Goal: Task Accomplishment & Management: Manage account settings

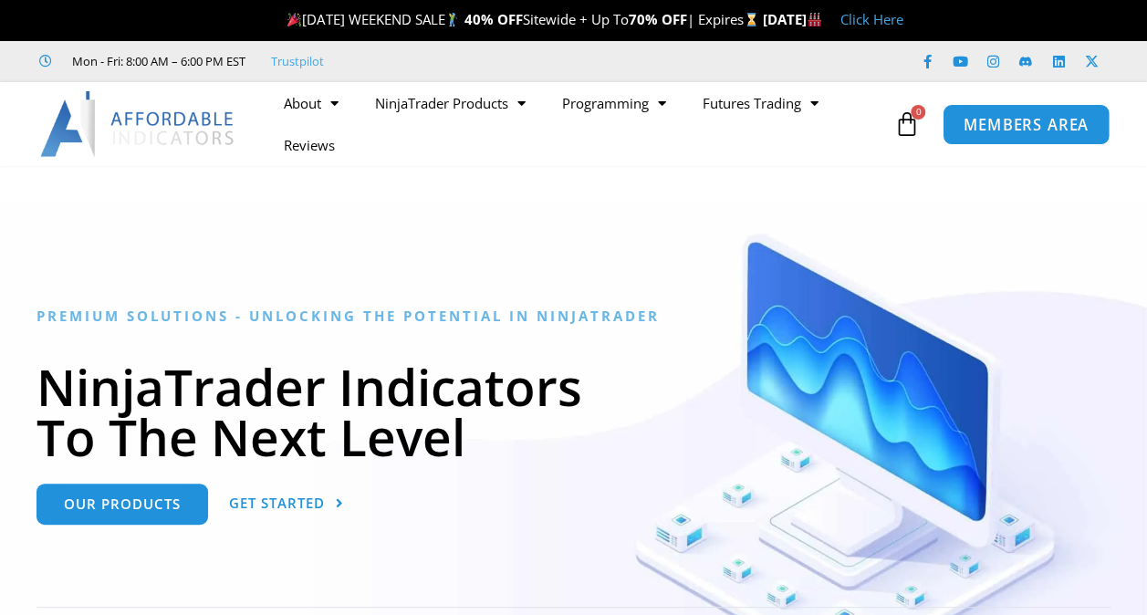
click at [983, 130] on span "MEMBERS AREA" at bounding box center [1026, 125] width 125 height 16
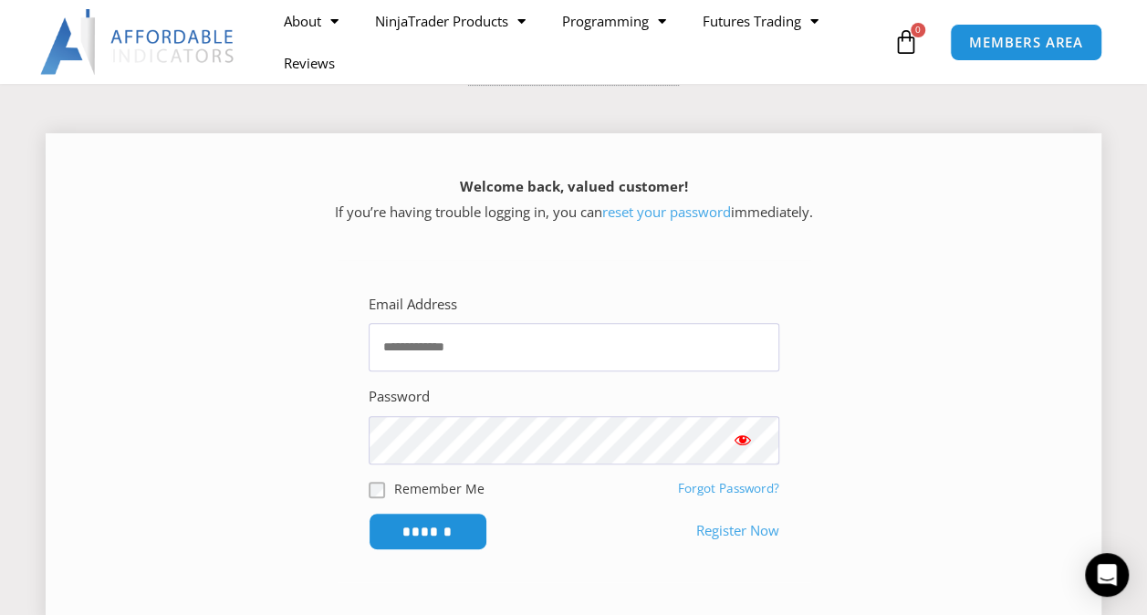
scroll to position [202, 0]
click at [535, 328] on input "Email Address" at bounding box center [574, 345] width 411 height 48
type input "**********"
click at [369, 511] on input "******" at bounding box center [428, 529] width 119 height 37
click at [396, 538] on input "******" at bounding box center [427, 529] width 125 height 39
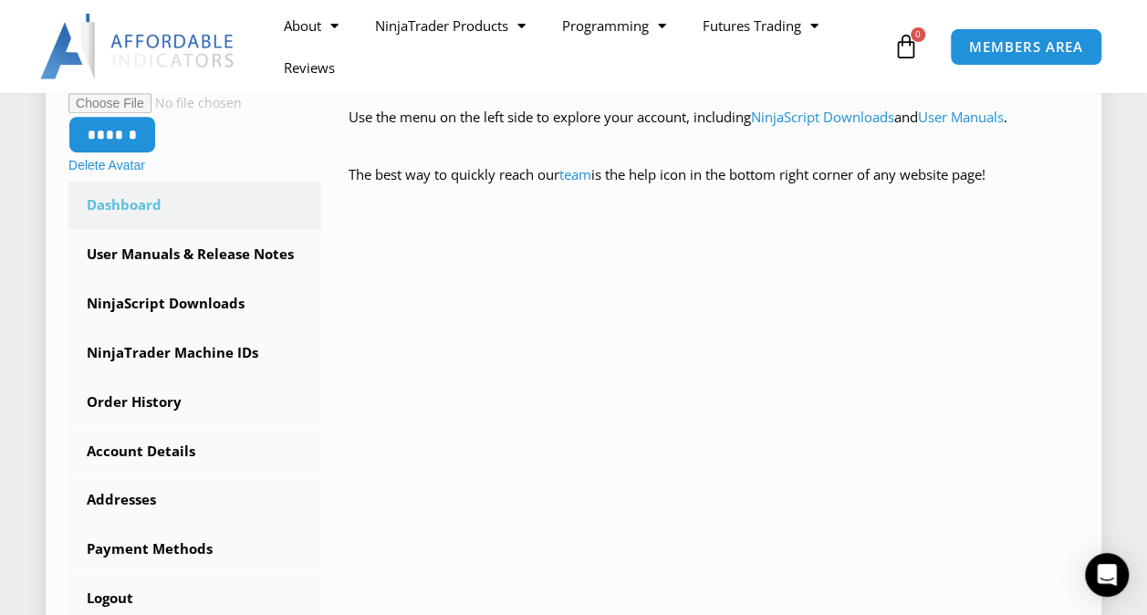
scroll to position [454, 0]
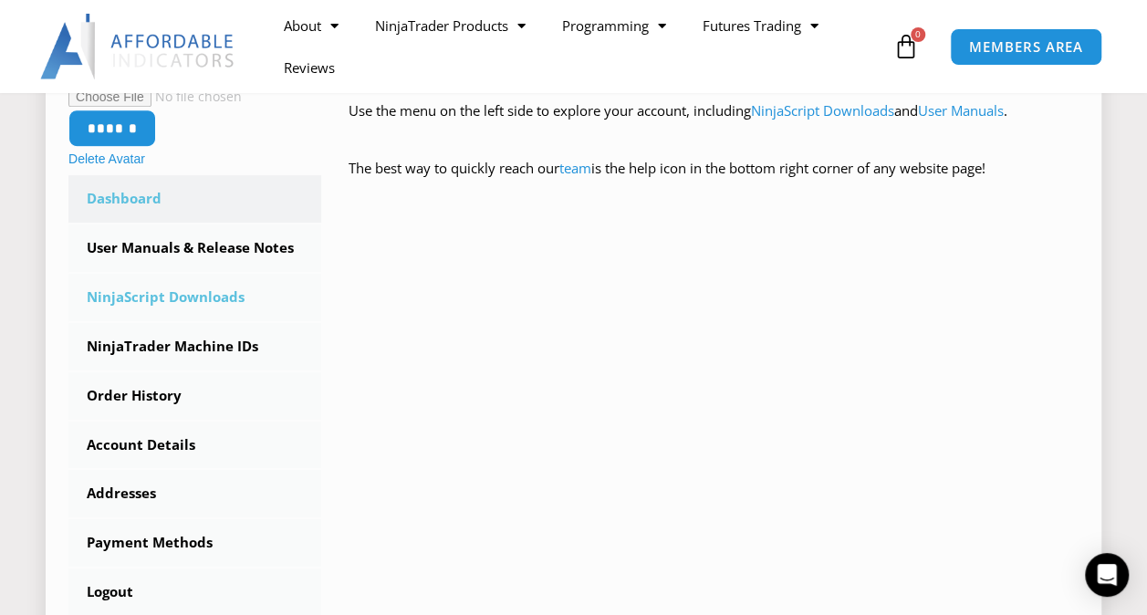
click at [216, 300] on link "NinjaScript Downloads" at bounding box center [194, 297] width 253 height 47
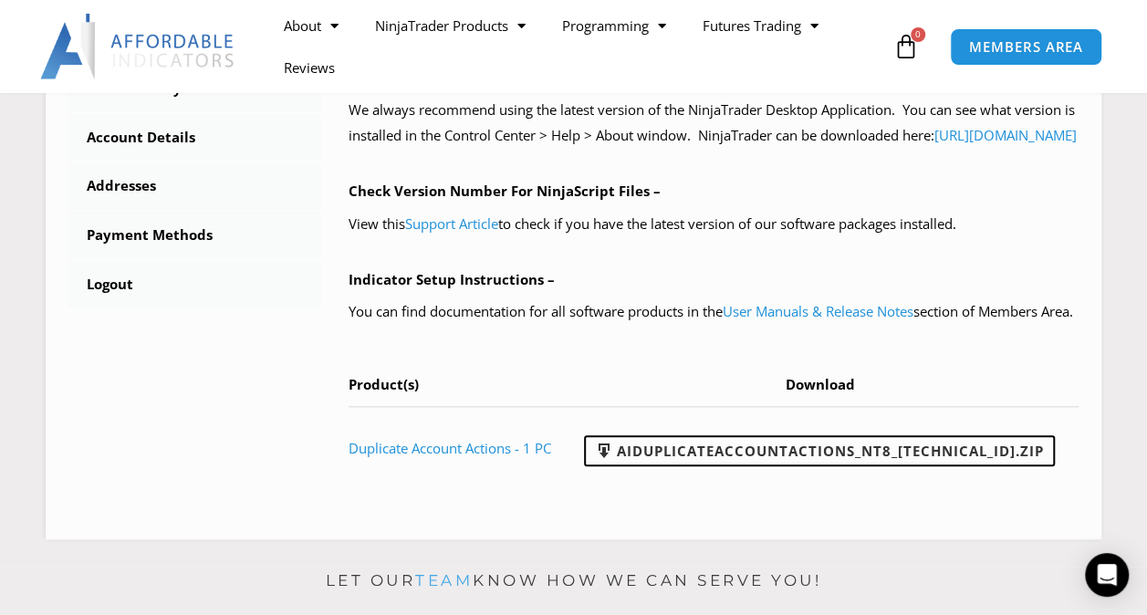
scroll to position [745, 0]
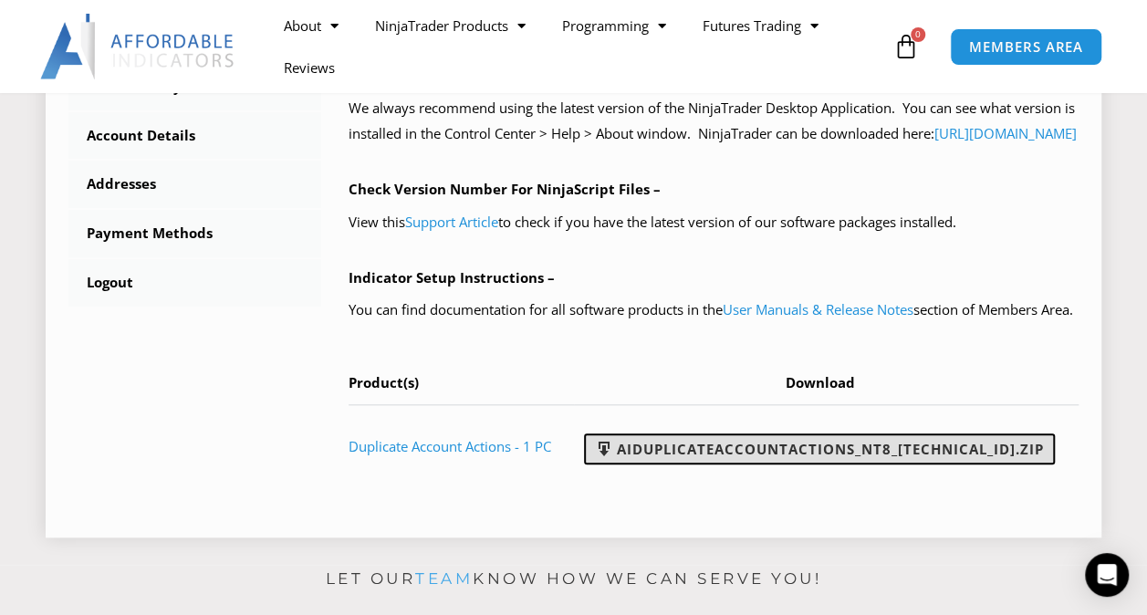
click at [795, 464] on link "AIDuplicateAccountActions_NT8_25.2.5.1.zip" at bounding box center [819, 448] width 471 height 31
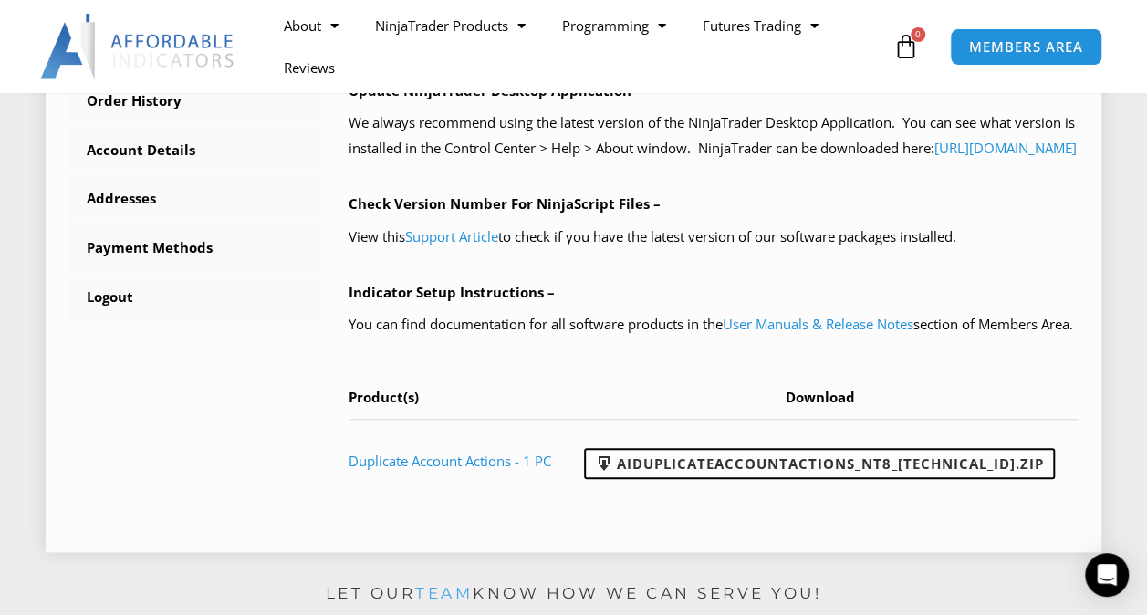
scroll to position [620, 0]
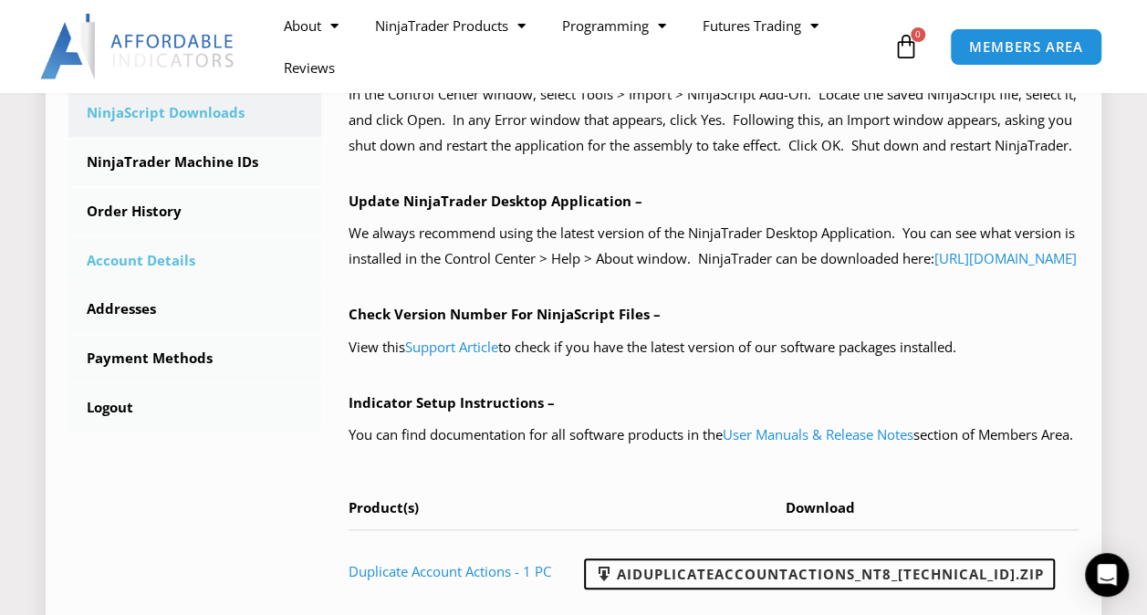
click at [191, 257] on link "Account Details" at bounding box center [194, 260] width 253 height 47
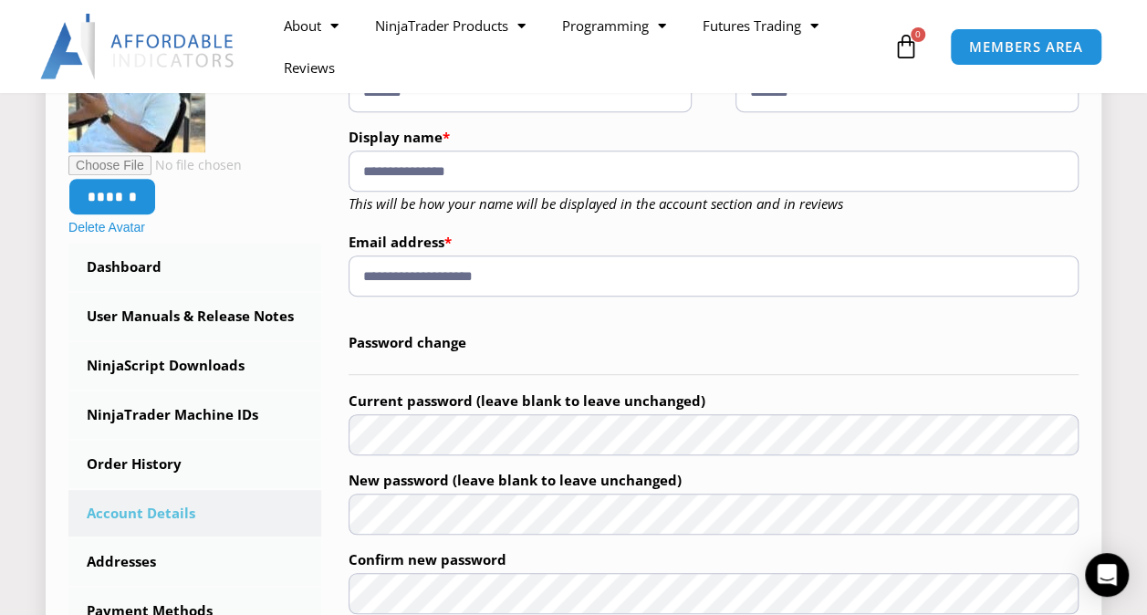
scroll to position [373, 0]
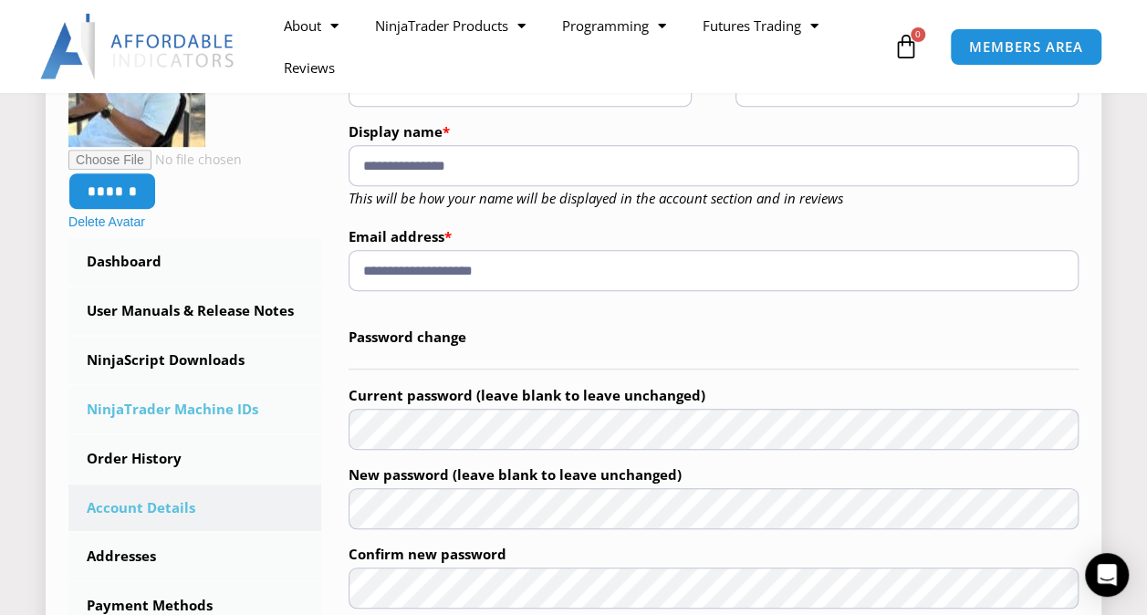
click at [176, 407] on link "NinjaTrader Machine IDs" at bounding box center [194, 409] width 253 height 47
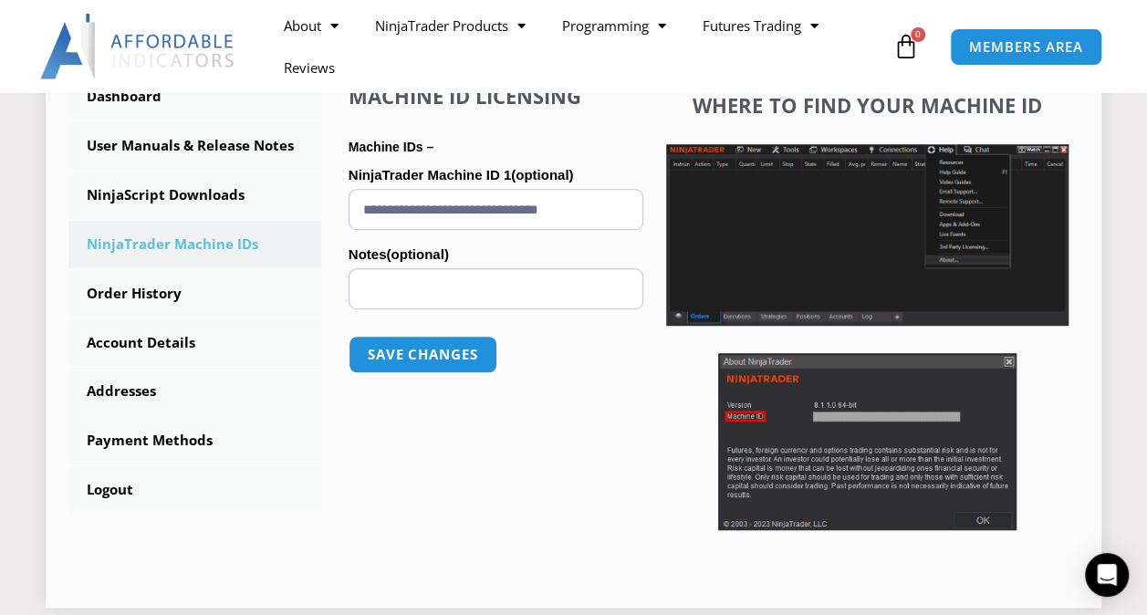
scroll to position [540, 0]
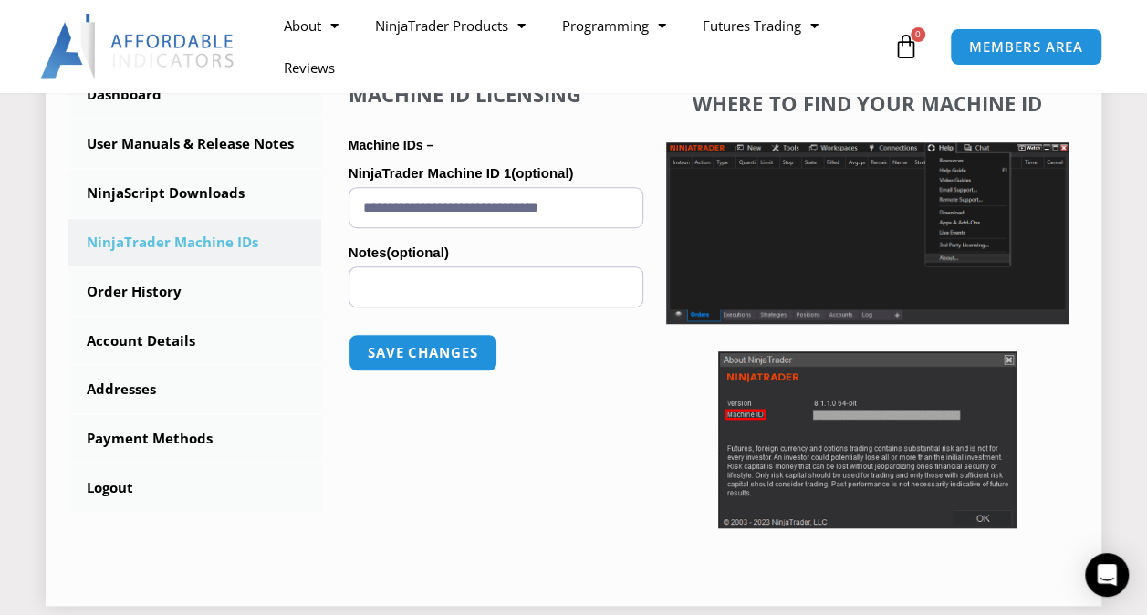
click at [470, 214] on input "**********" at bounding box center [496, 207] width 295 height 41
click at [586, 440] on div "**********" at bounding box center [496, 310] width 295 height 456
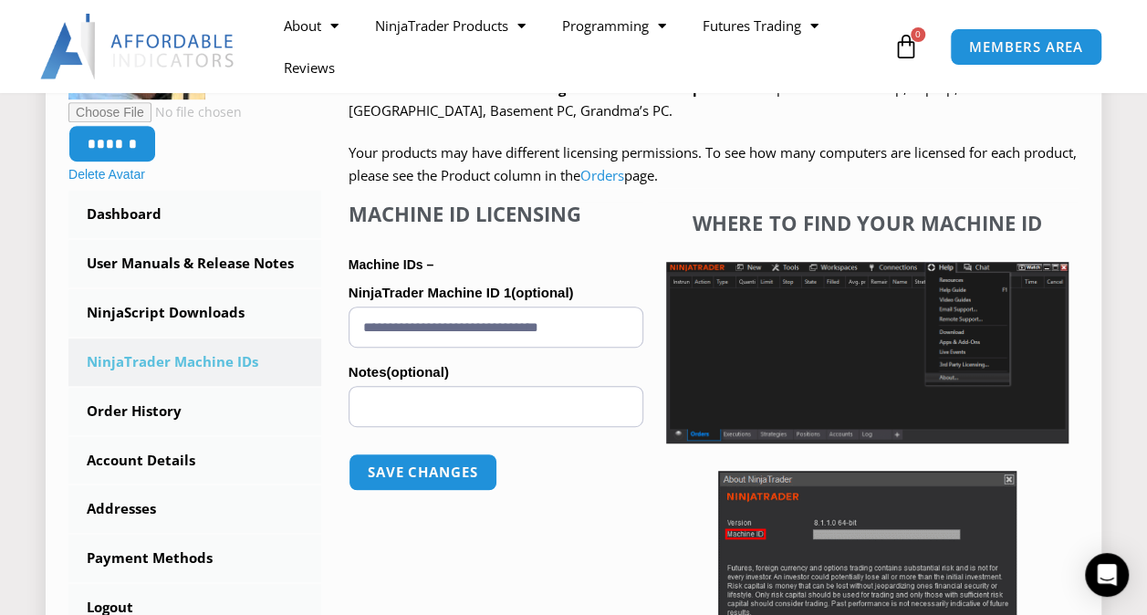
scroll to position [420, 0]
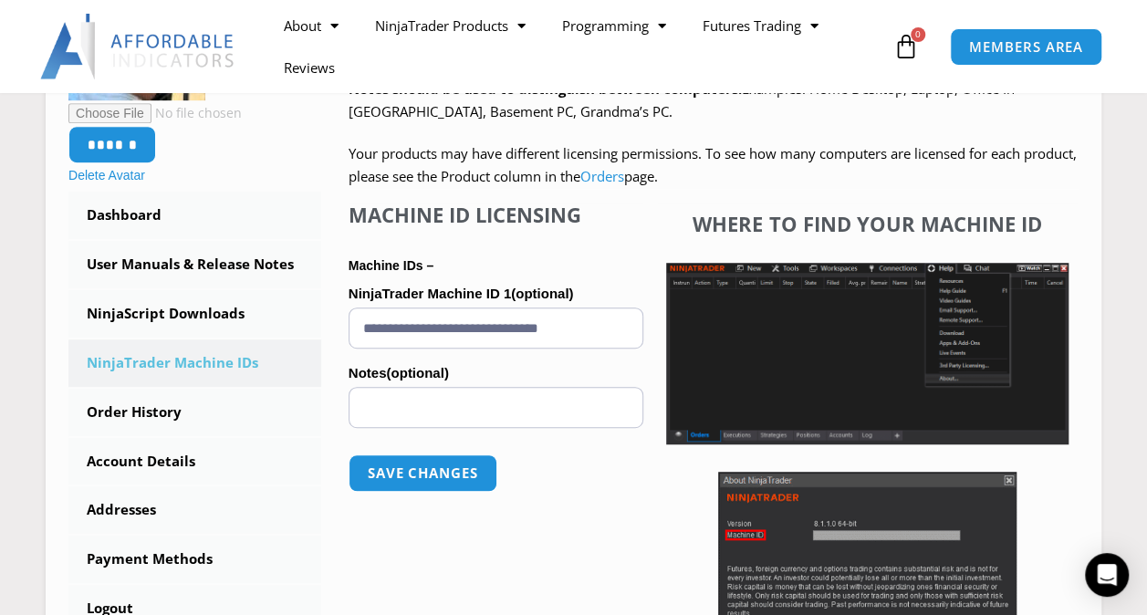
click at [930, 86] on div "About Contact Us Premium Support Team Partners NinjaTrader NinjaTrader FAQ Ninj…" at bounding box center [573, 46] width 1147 height 93
click at [558, 330] on input "**********" at bounding box center [496, 327] width 295 height 41
click at [363, 328] on input "**********" at bounding box center [496, 327] width 295 height 41
click at [484, 367] on label "Notes (optional)" at bounding box center [496, 373] width 295 height 27
click at [484, 387] on input "Notes (optional)" at bounding box center [496, 407] width 295 height 41
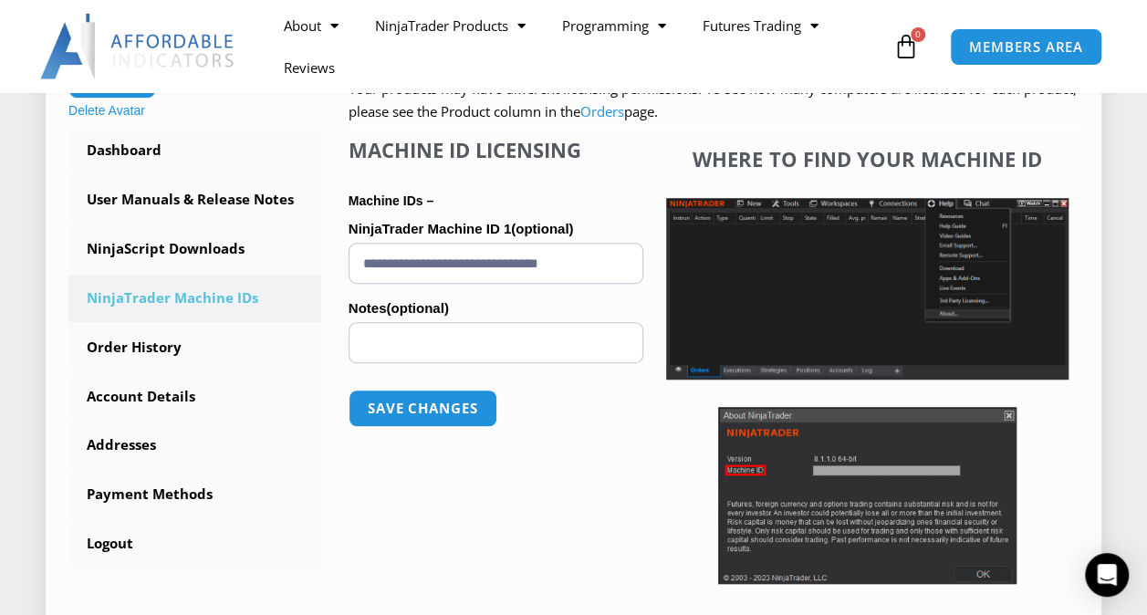
scroll to position [480, 0]
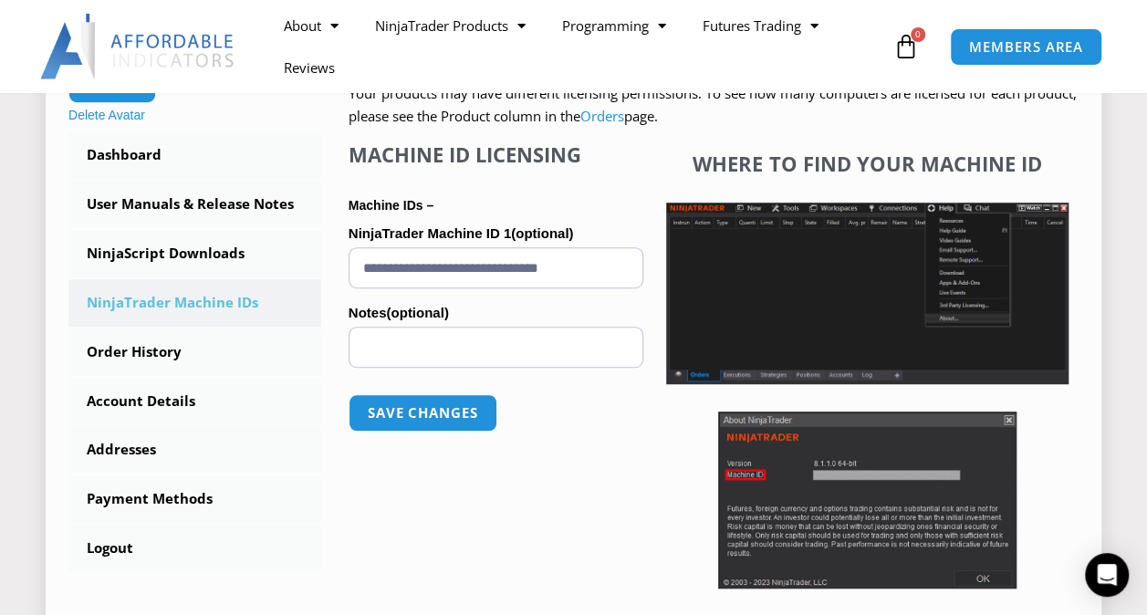
click at [1057, 150] on div "Where to find your Machine ID" at bounding box center [868, 370] width 422 height 456
click at [559, 266] on input "**********" at bounding box center [496, 267] width 295 height 41
paste input "**********"
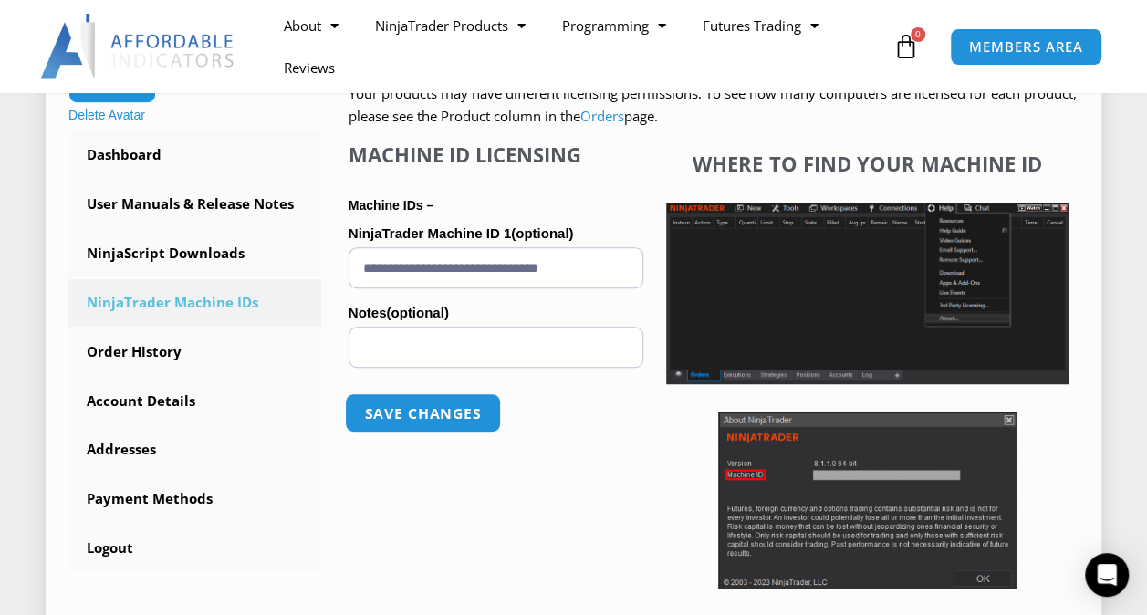
type input "**********"
click at [413, 407] on button "Save changes" at bounding box center [423, 412] width 156 height 39
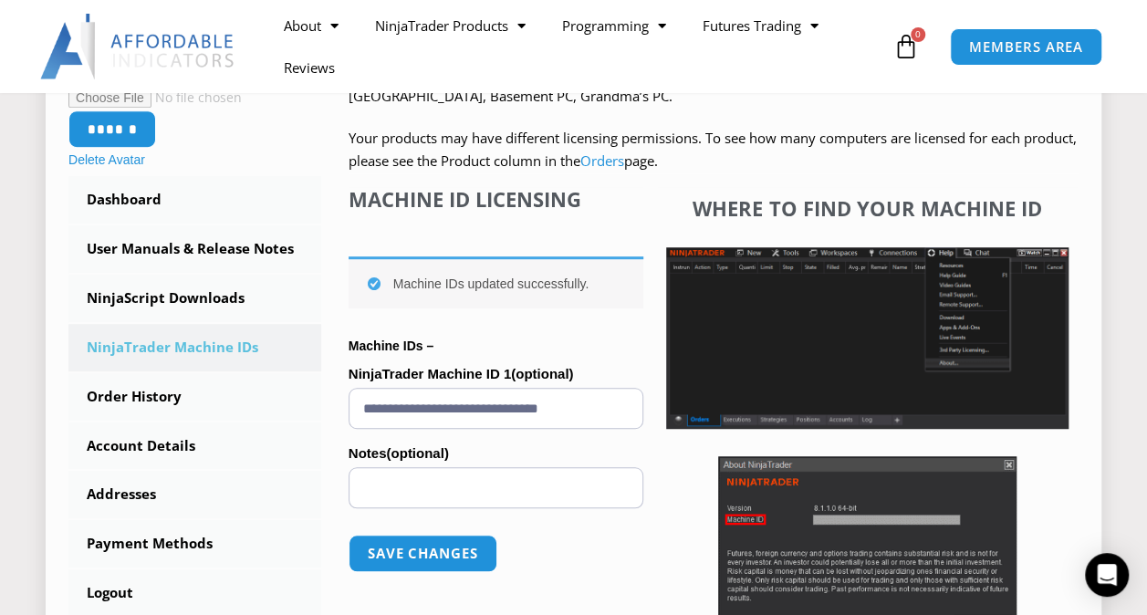
scroll to position [433, 0]
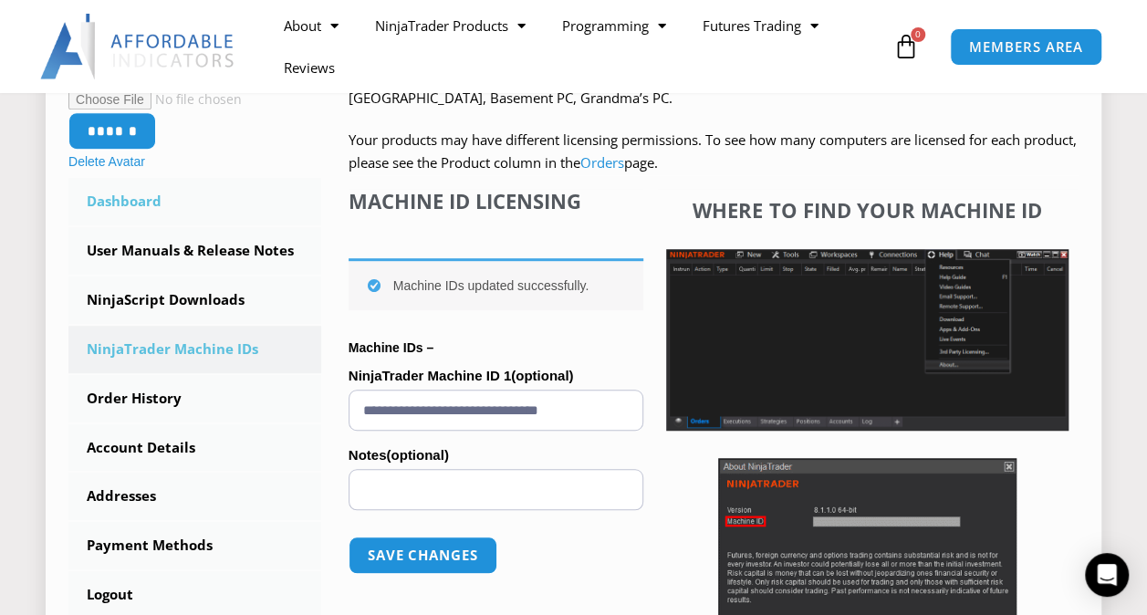
click at [151, 214] on link "Dashboard" at bounding box center [194, 201] width 253 height 47
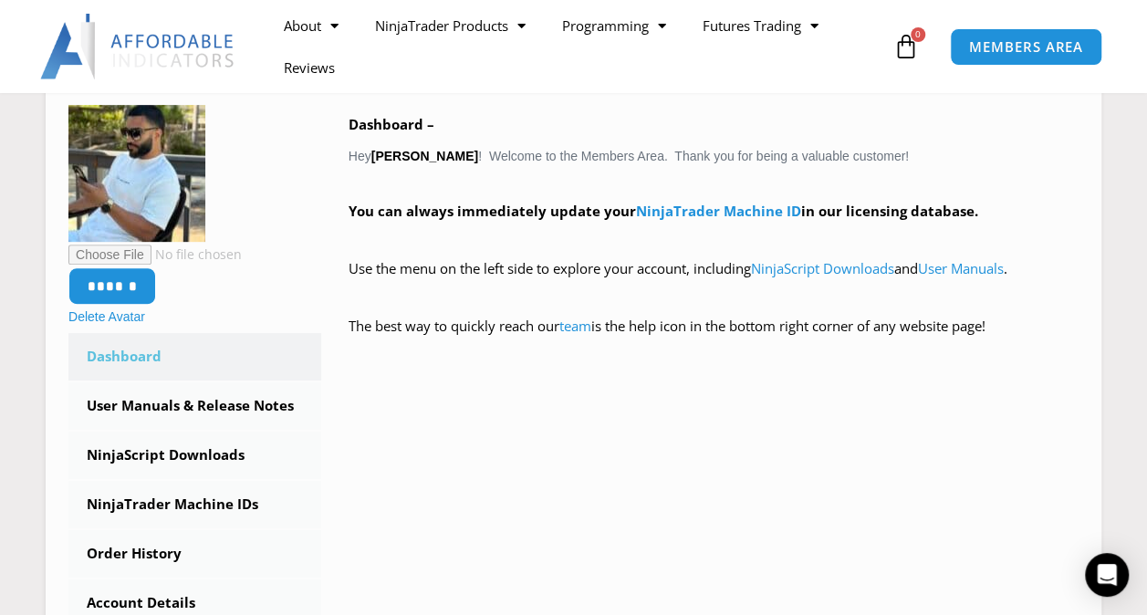
scroll to position [296, 0]
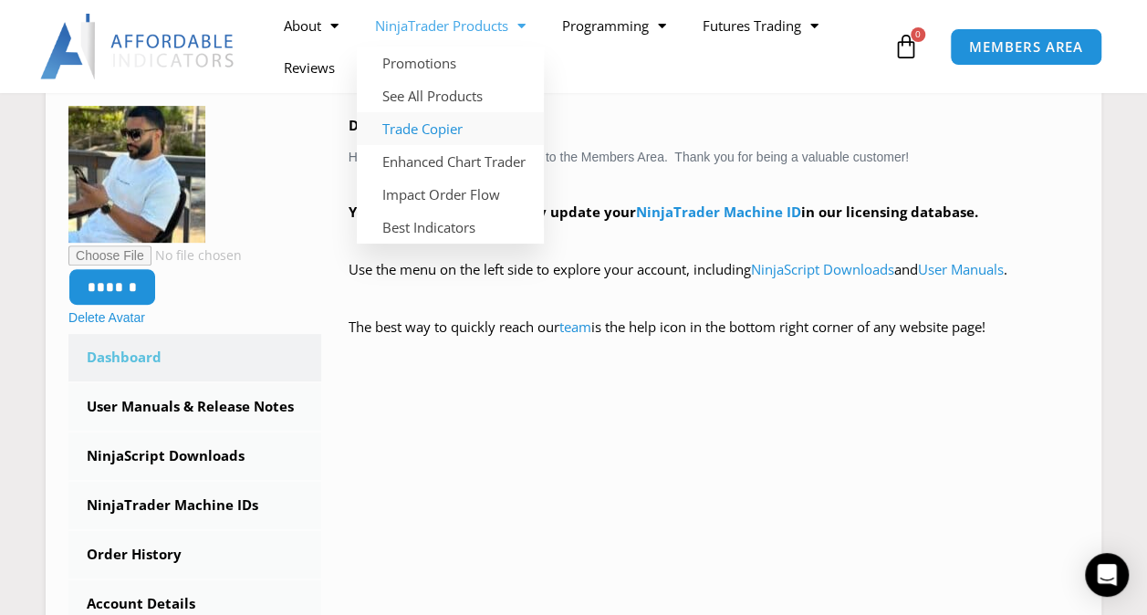
click at [447, 125] on link "Trade Copier" at bounding box center [450, 128] width 187 height 33
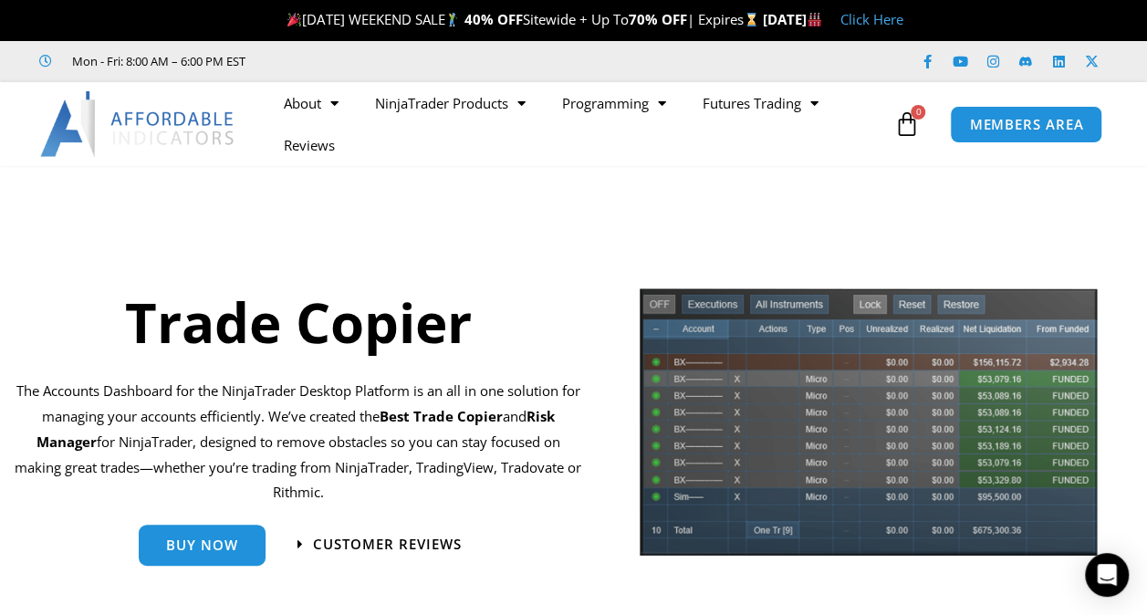
click at [137, 154] on img at bounding box center [138, 124] width 196 height 66
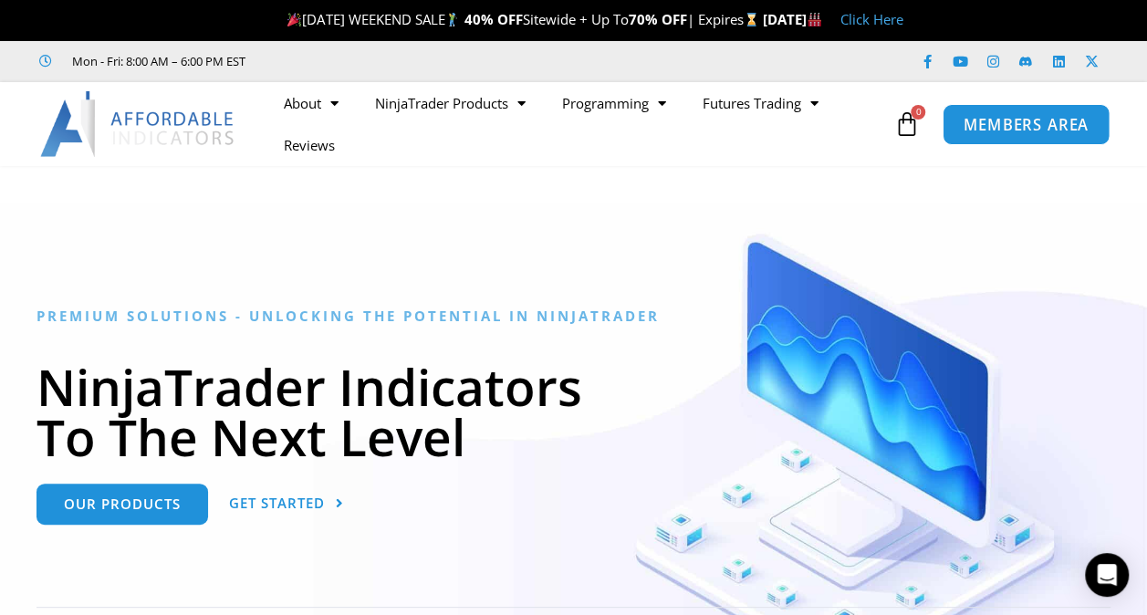
click at [1047, 139] on link "MEMBERS AREA" at bounding box center [1026, 123] width 167 height 41
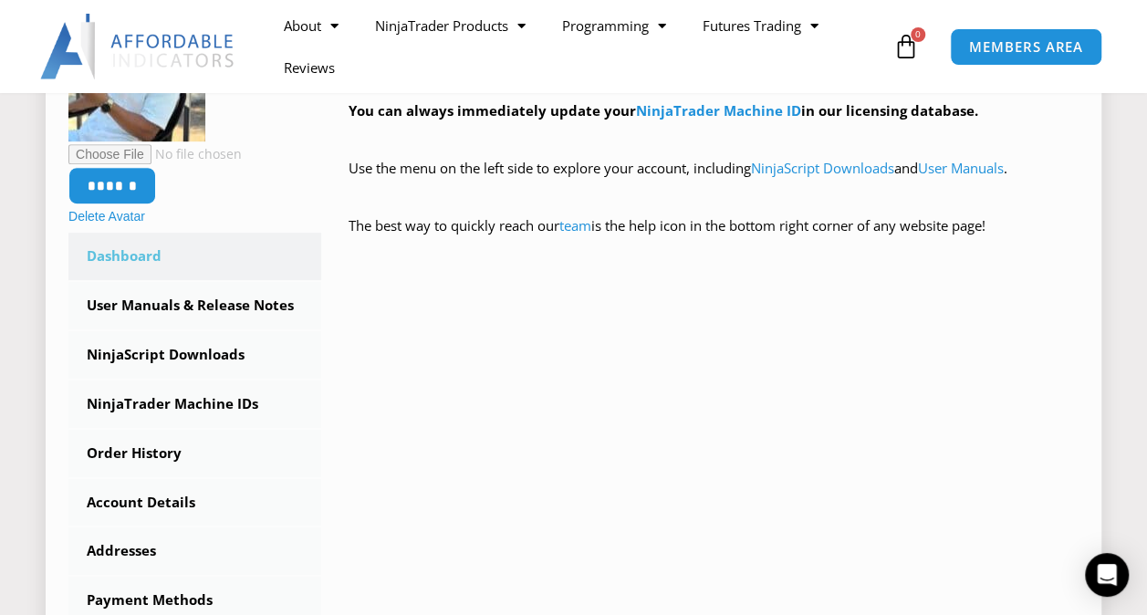
scroll to position [400, 0]
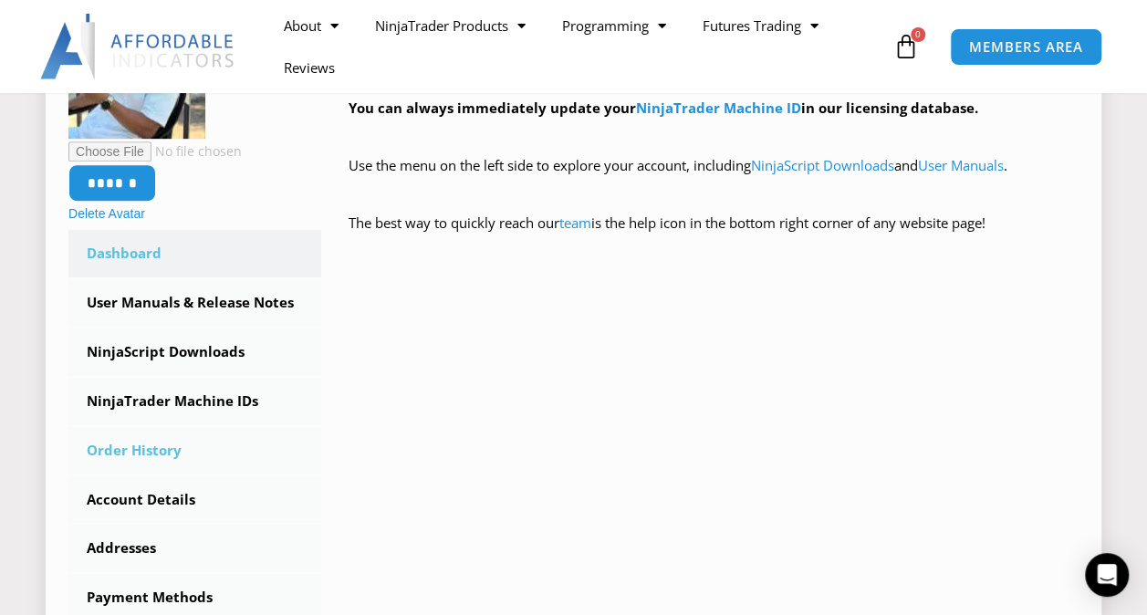
click at [159, 458] on link "Order History" at bounding box center [194, 450] width 253 height 47
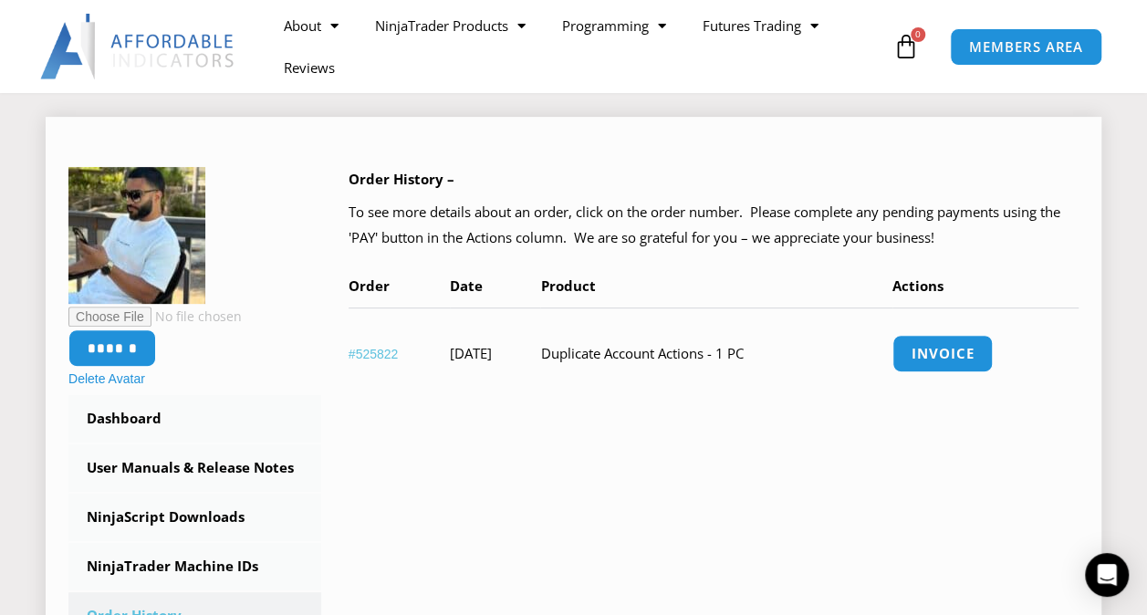
scroll to position [234, 0]
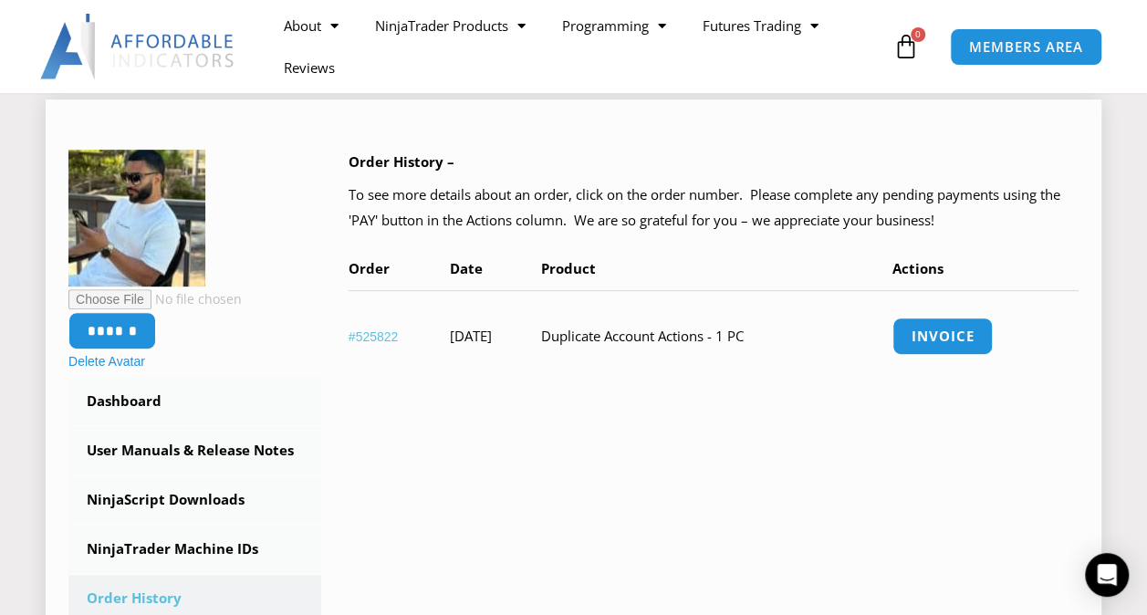
click at [641, 335] on td "Duplicate Account Actions - 1 PC" at bounding box center [716, 335] width 352 height 91
click at [384, 336] on link "#525822" at bounding box center [374, 336] width 50 height 15
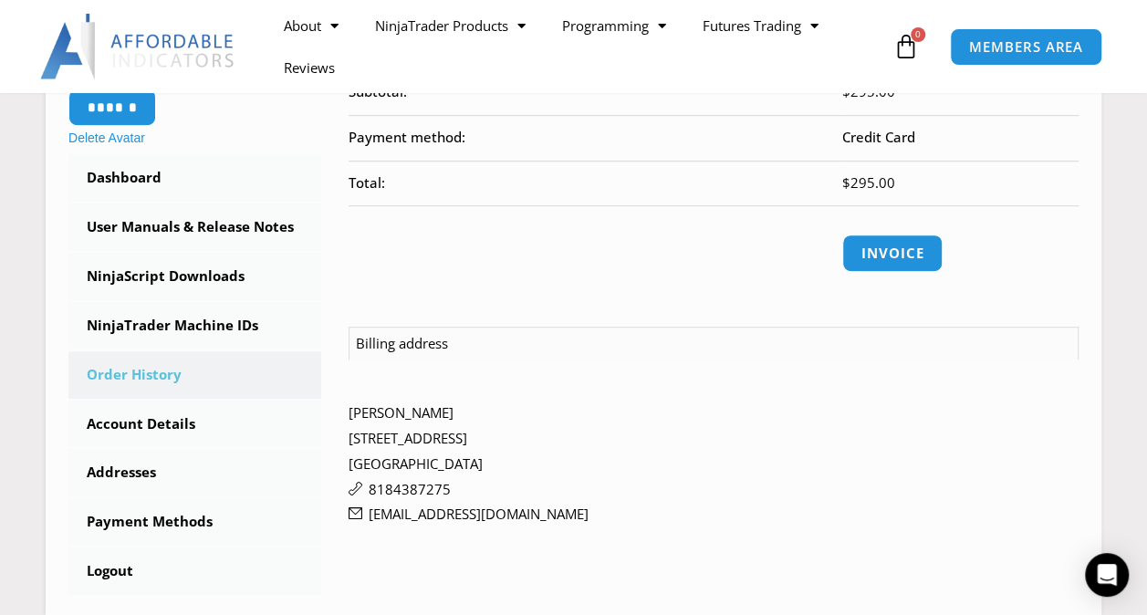
scroll to position [467, 0]
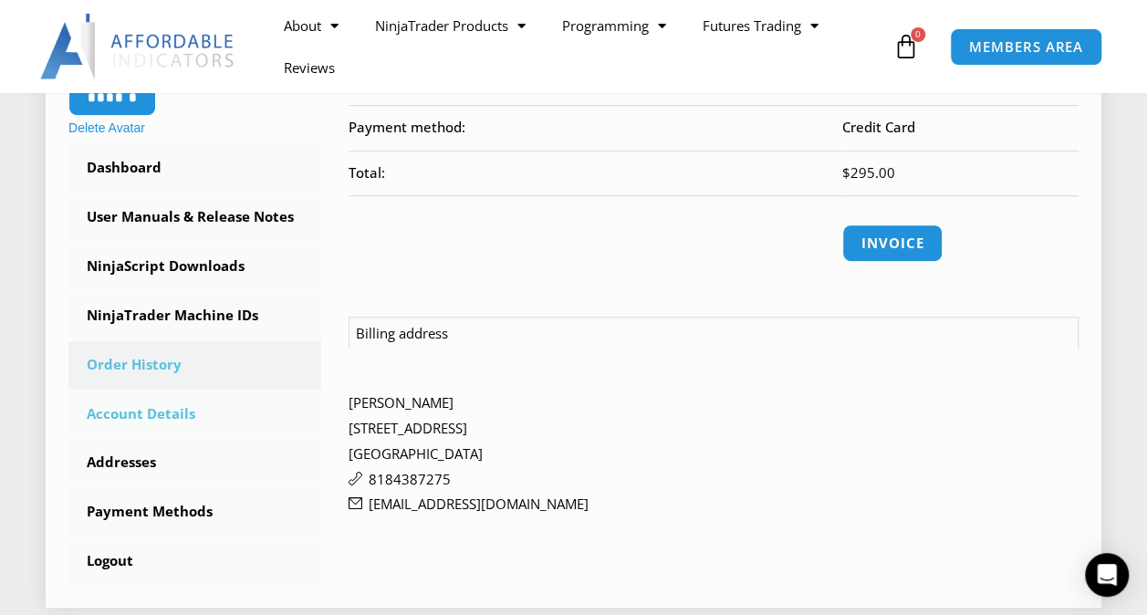
click at [163, 407] on link "Account Details" at bounding box center [194, 414] width 253 height 47
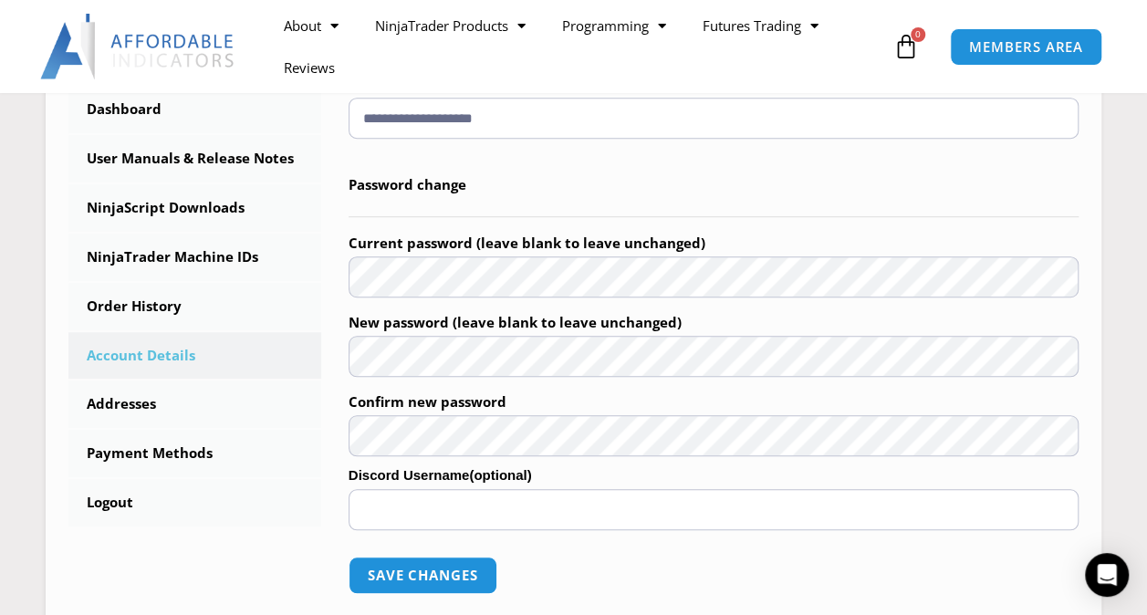
scroll to position [526, 0]
click at [214, 255] on link "NinjaTrader Machine IDs" at bounding box center [194, 256] width 253 height 47
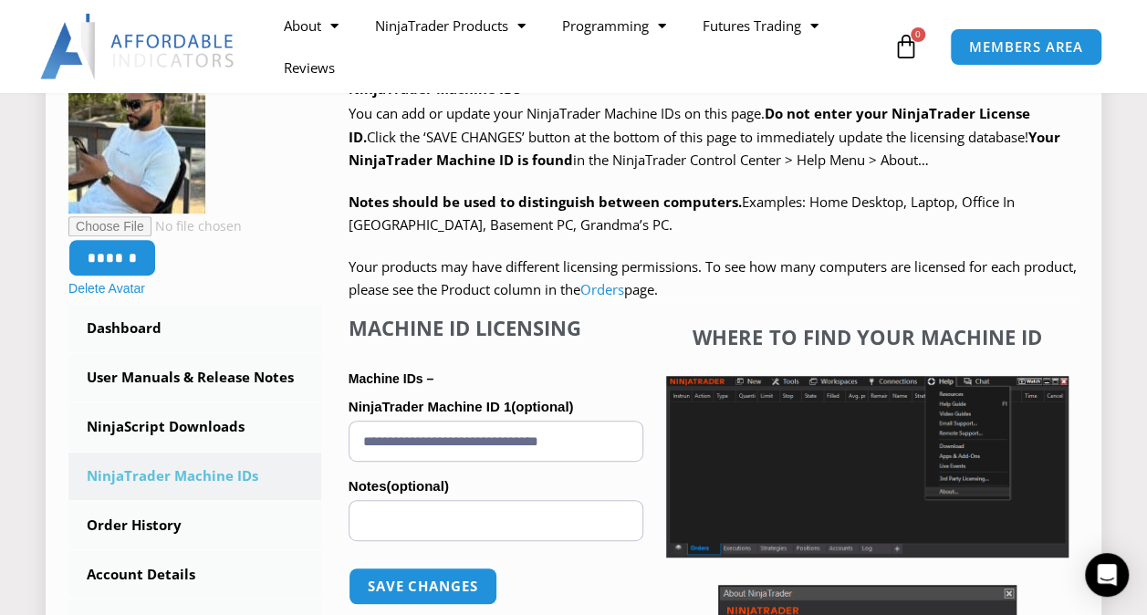
scroll to position [306, 0]
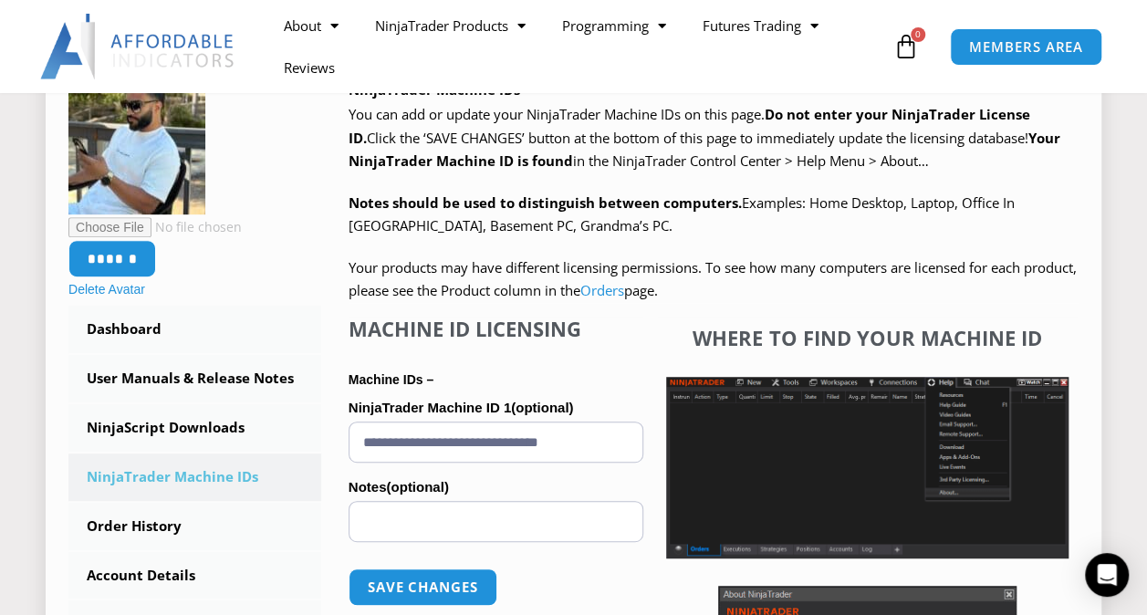
click at [511, 516] on input "Notes (optional)" at bounding box center [496, 521] width 295 height 41
type input "******"
click at [413, 580] on button "Save changes" at bounding box center [423, 587] width 156 height 39
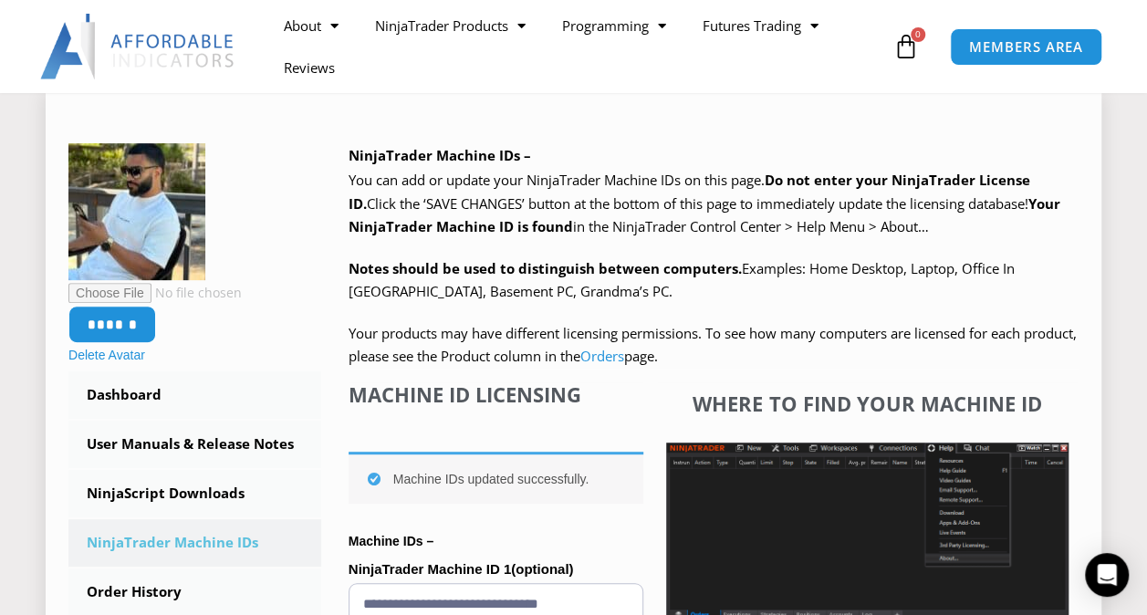
scroll to position [245, 0]
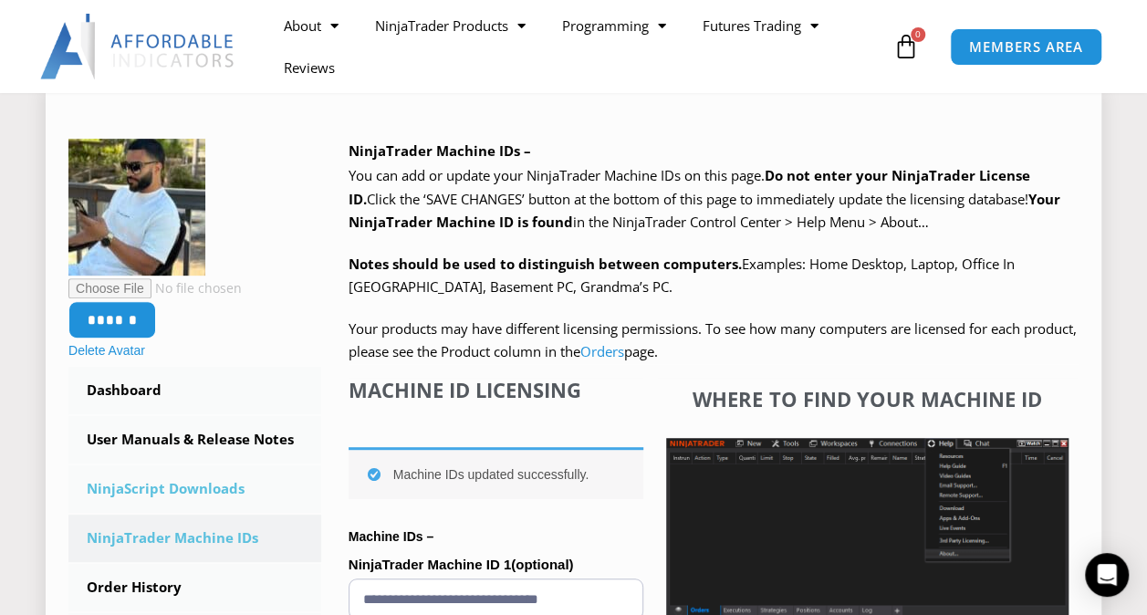
click at [199, 493] on link "NinjaScript Downloads" at bounding box center [194, 488] width 253 height 47
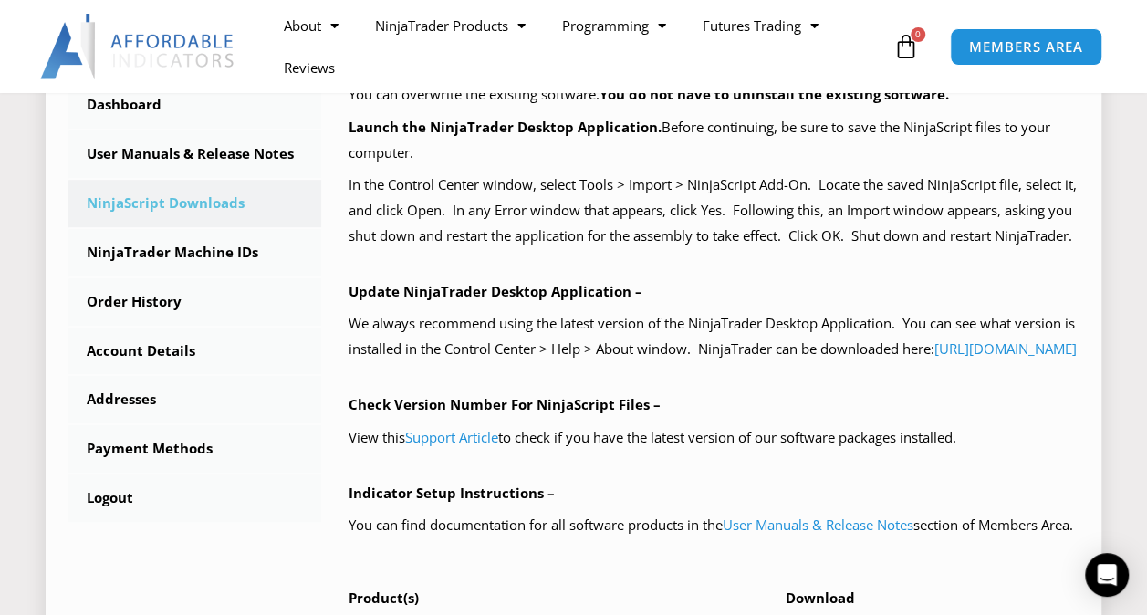
scroll to position [537, 0]
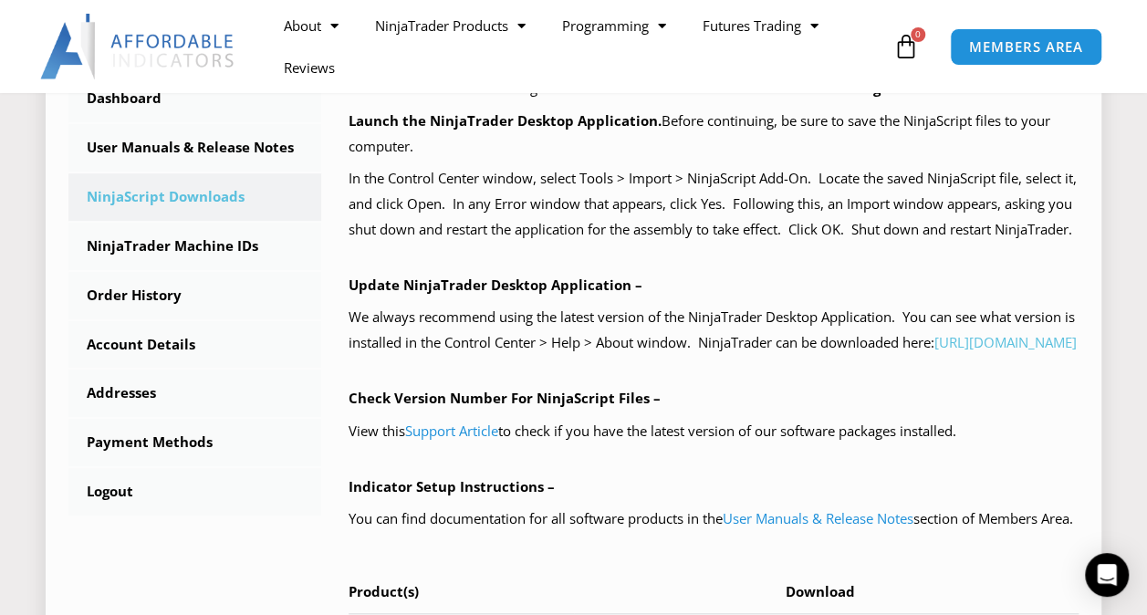
click at [934, 351] on link "[URL][DOMAIN_NAME]" at bounding box center [1005, 342] width 142 height 18
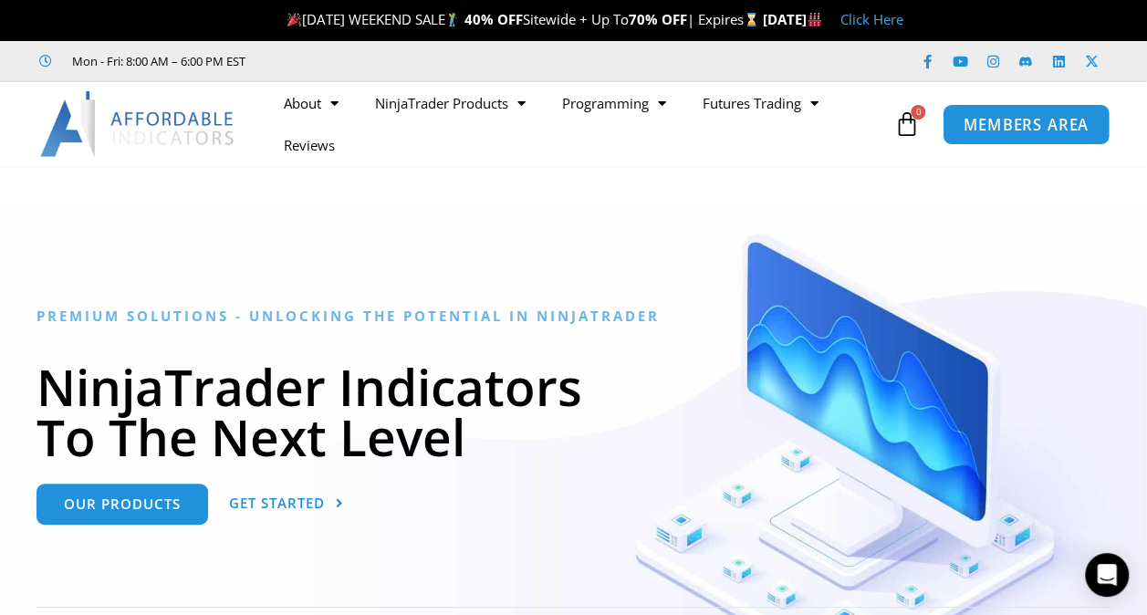
click at [1049, 130] on span "MEMBERS AREA" at bounding box center [1026, 125] width 125 height 16
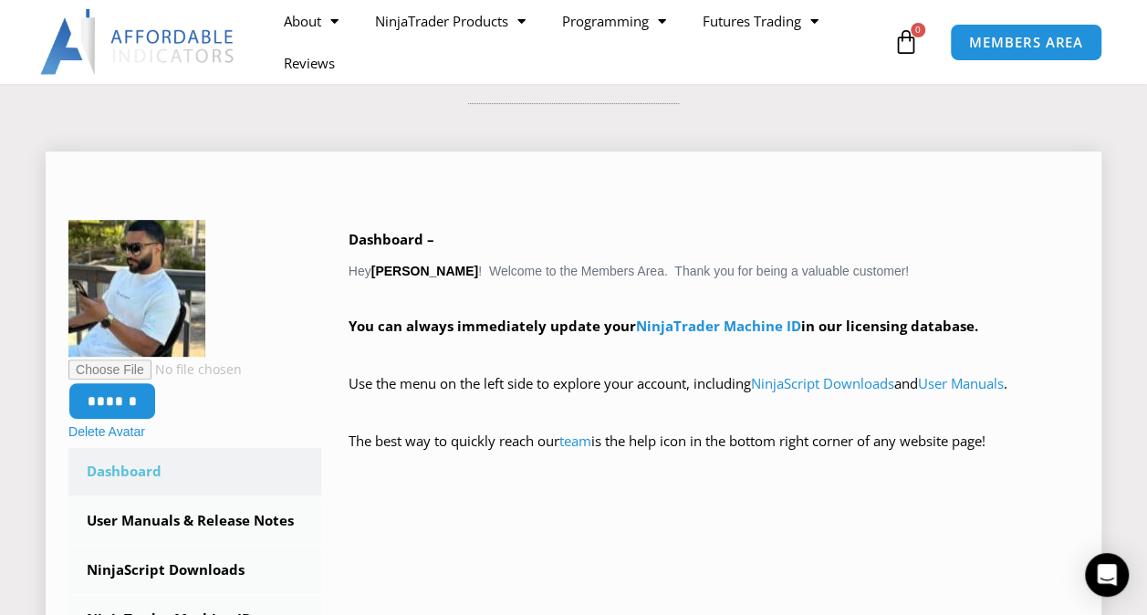
scroll to position [182, 0]
click at [850, 380] on link "NinjaScript Downloads" at bounding box center [822, 382] width 143 height 18
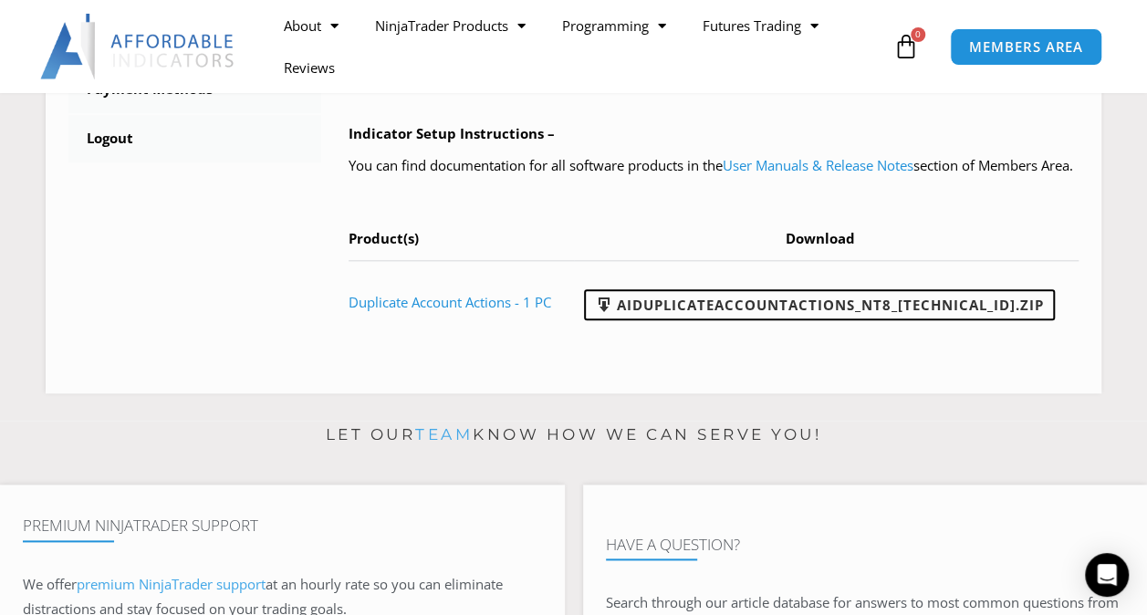
scroll to position [893, 0]
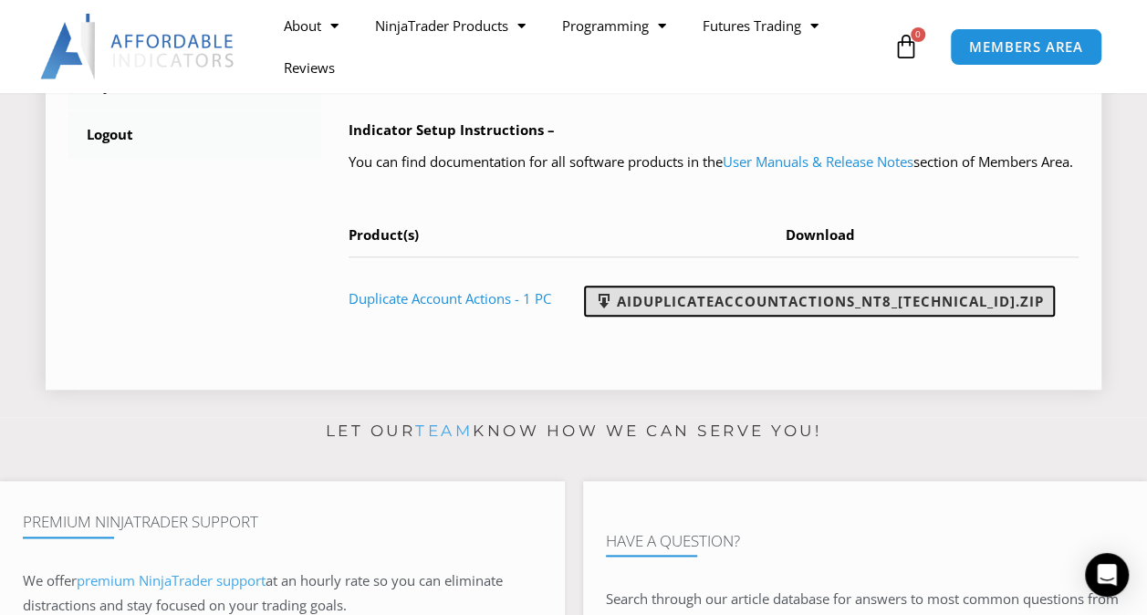
click at [715, 317] on link "AIDuplicateAccountActions_NT8_25.2.5.1.zip" at bounding box center [819, 301] width 471 height 31
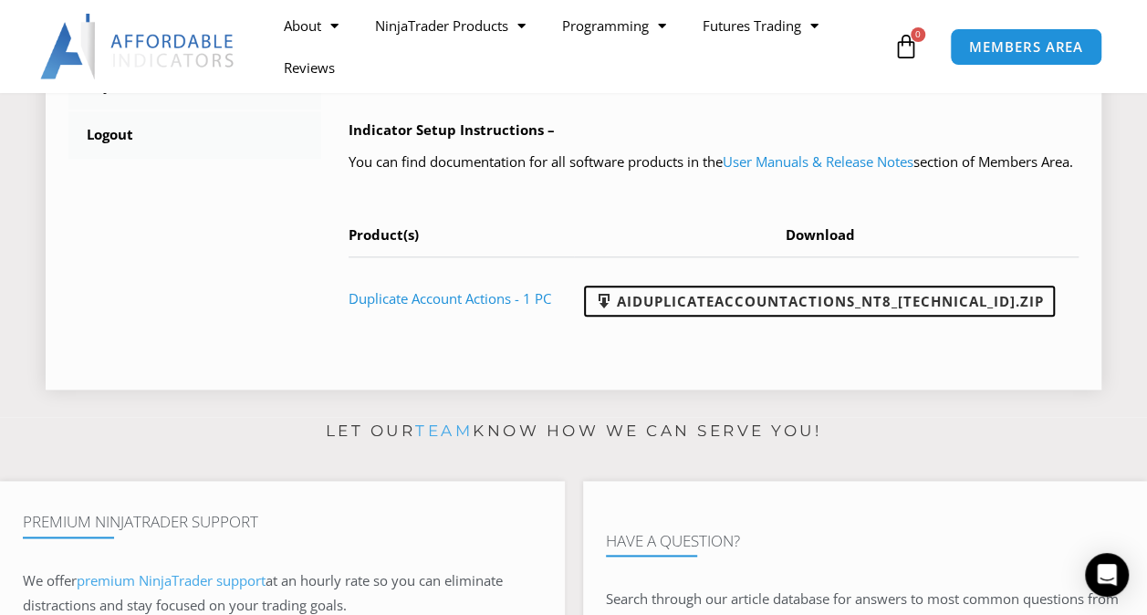
click at [502, 307] on link "Duplicate Account Actions - 1 PC" at bounding box center [450, 298] width 203 height 18
